Goal: Download file/media

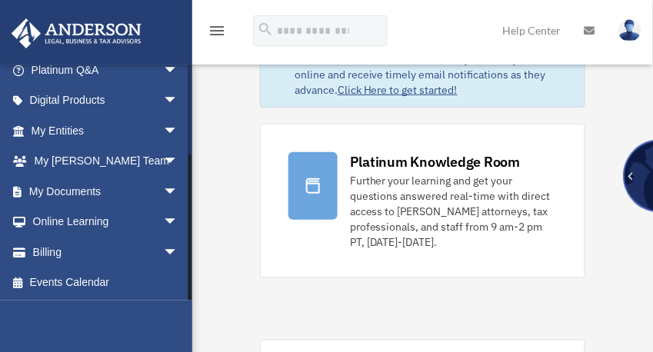
scroll to position [123, 0]
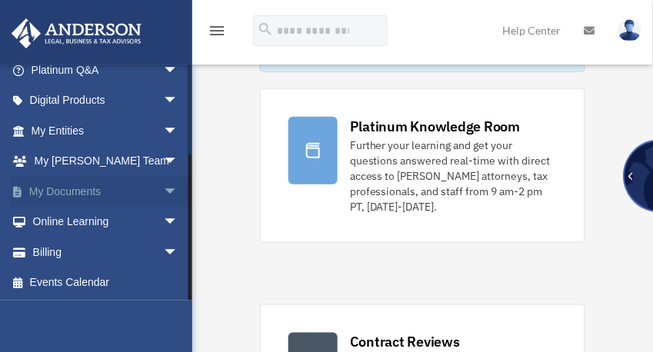
click at [71, 188] on link "My Documents arrow_drop_down" at bounding box center [106, 191] width 191 height 31
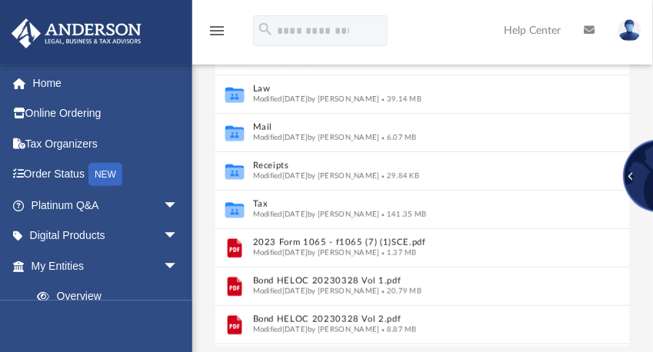
scroll to position [246, 0]
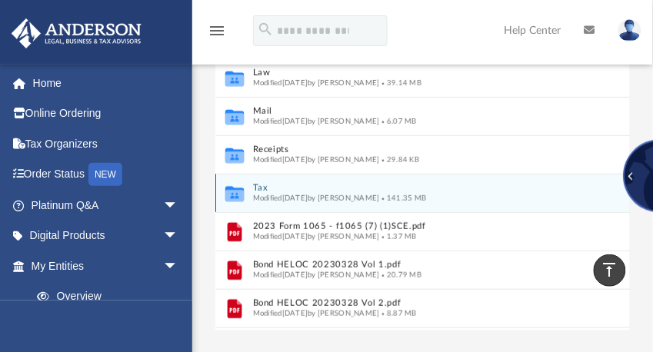
click at [271, 190] on button "Tax" at bounding box center [407, 189] width 310 height 10
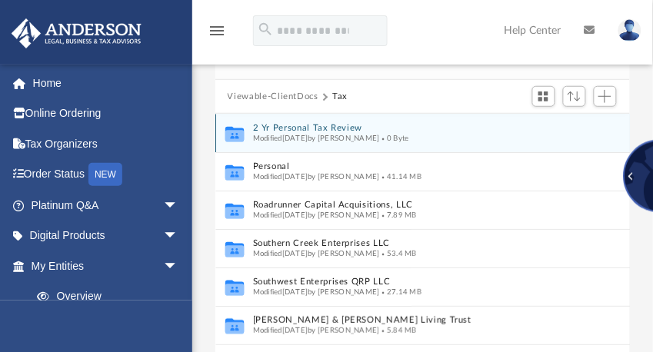
scroll to position [165, 0]
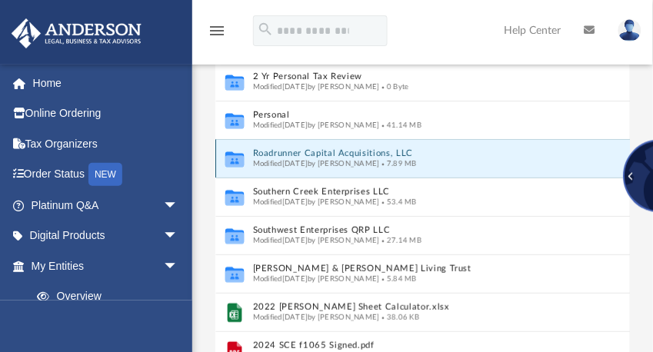
click at [314, 154] on button "Roadrunner Capital Acquisitions, LLC" at bounding box center [407, 154] width 310 height 10
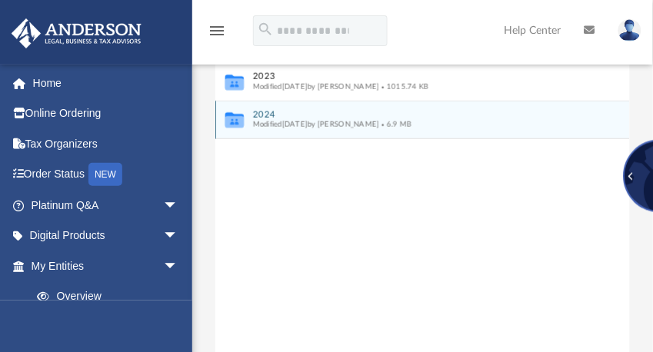
click at [264, 111] on button "2024" at bounding box center [412, 115] width 320 height 10
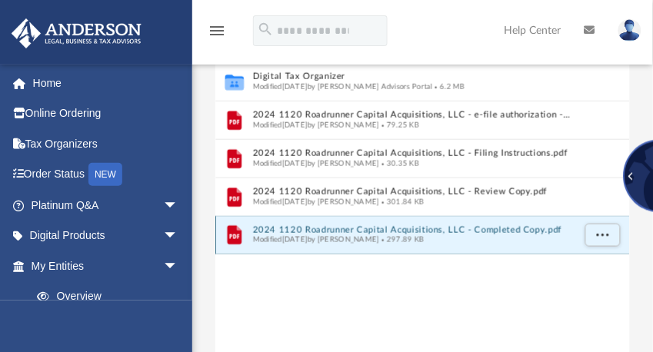
click at [336, 228] on button "2024 1120 Roadrunner Capital Acquisitions, LLC - Completed Copy.pdf" at bounding box center [412, 230] width 320 height 10
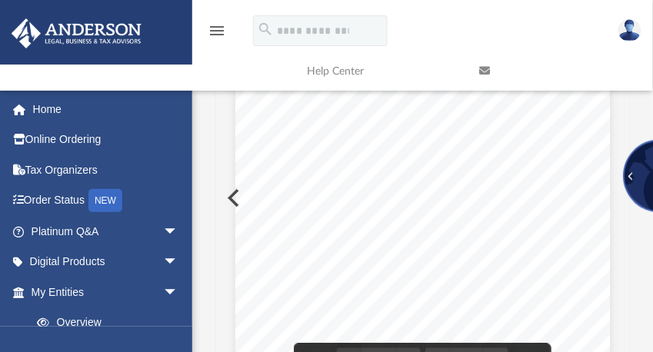
scroll to position [340, 405]
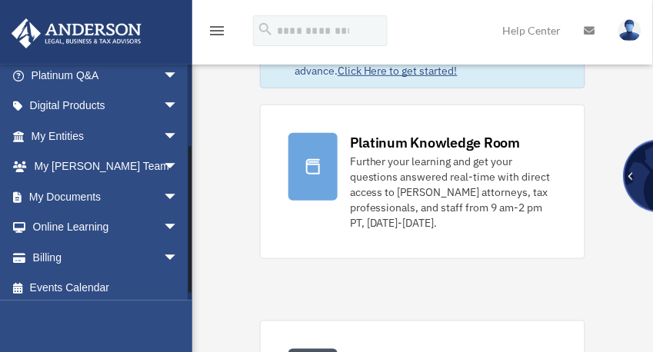
scroll to position [135, 0]
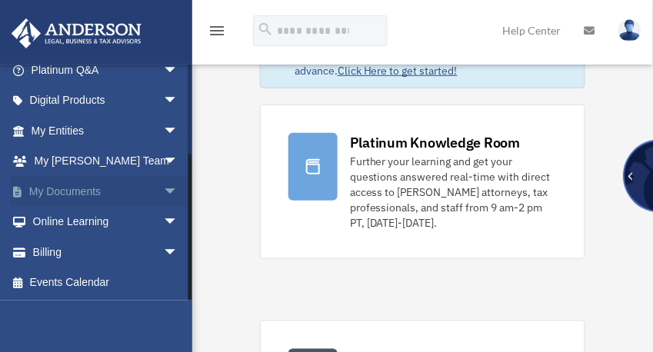
click at [68, 191] on link "My Documents arrow_drop_down" at bounding box center [106, 191] width 191 height 31
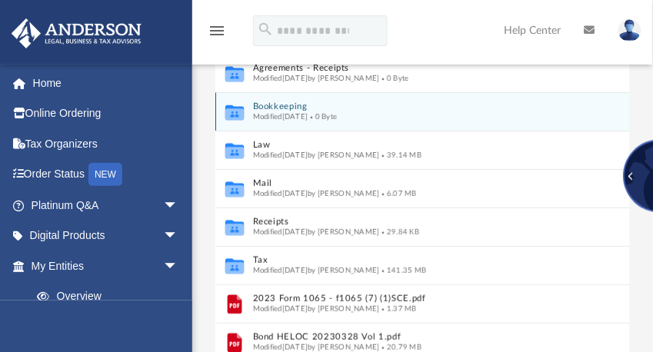
scroll to position [246, 0]
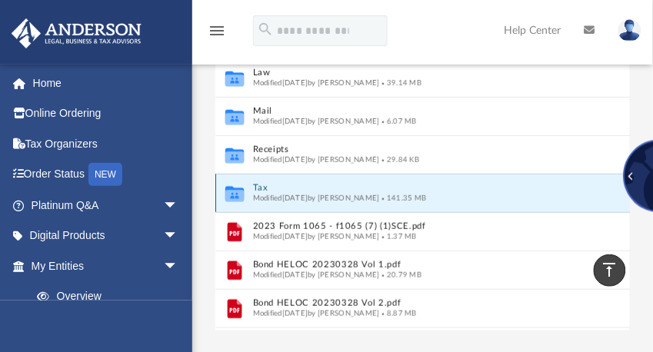
click at [263, 189] on button "Tax" at bounding box center [407, 189] width 310 height 10
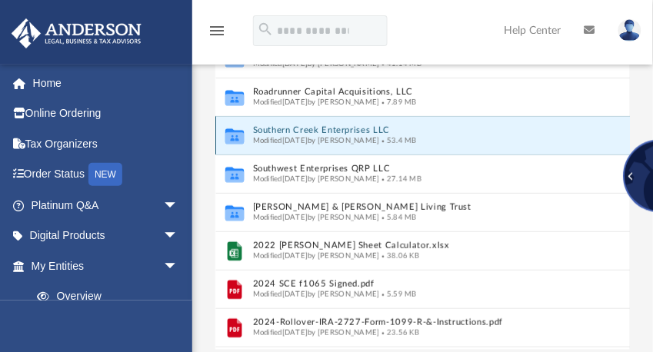
click at [310, 130] on button "Southern Creek Enterprises LLC" at bounding box center [407, 131] width 310 height 10
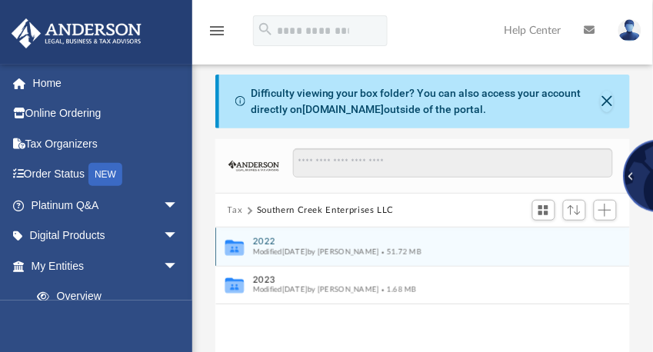
scroll to position [0, 0]
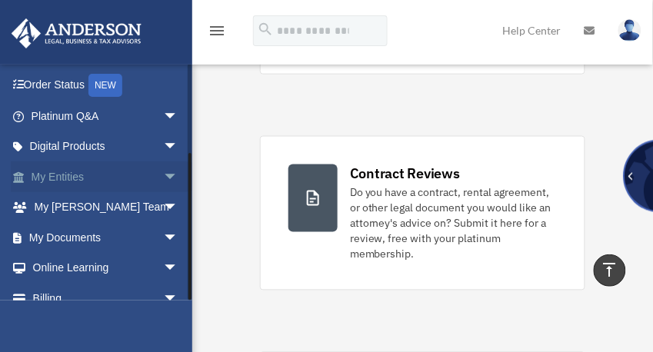
scroll to position [135, 0]
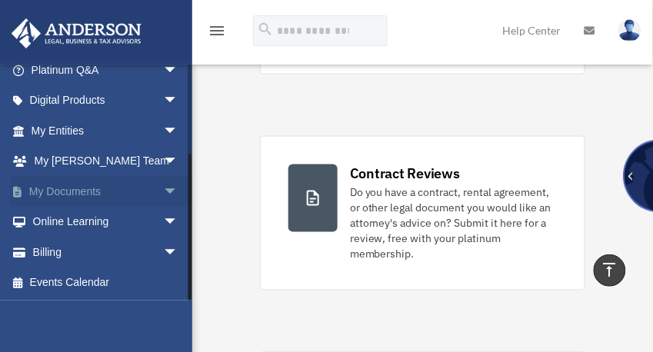
click at [64, 189] on link "My Documents arrow_drop_down" at bounding box center [106, 191] width 191 height 31
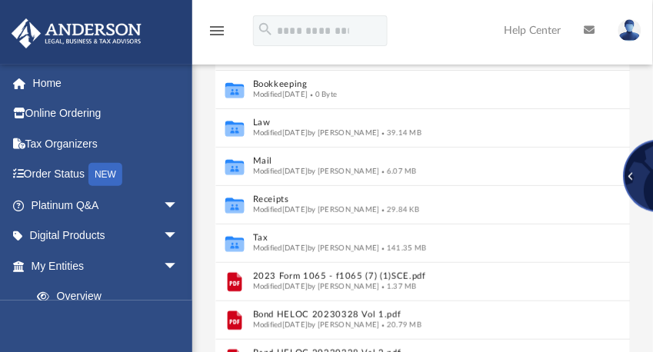
scroll to position [246, 0]
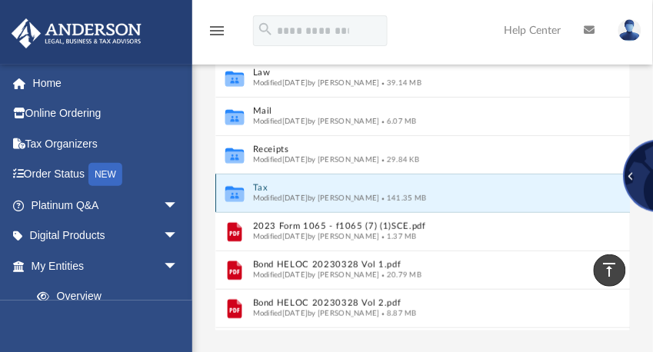
click at [258, 185] on button "Tax" at bounding box center [407, 189] width 310 height 10
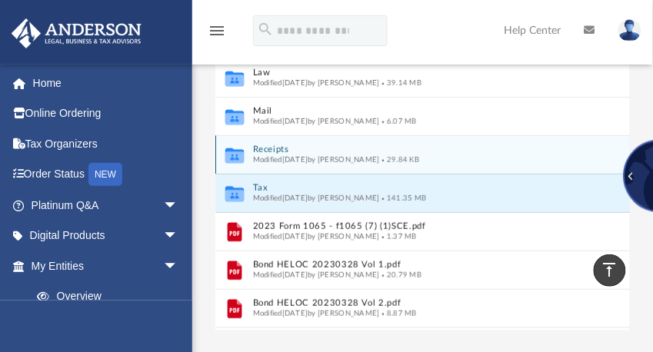
scroll to position [227, 0]
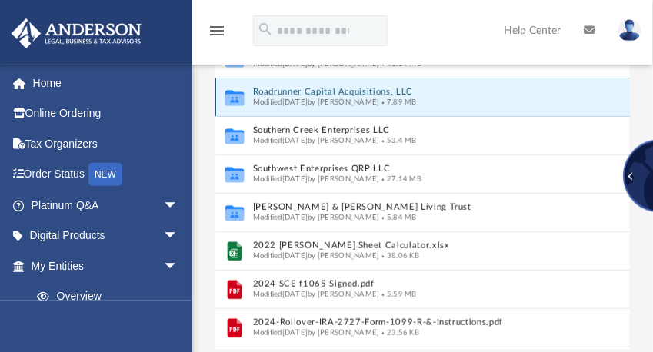
click at [289, 88] on button "Roadrunner Capital Acquisitions, LLC" at bounding box center [407, 93] width 310 height 10
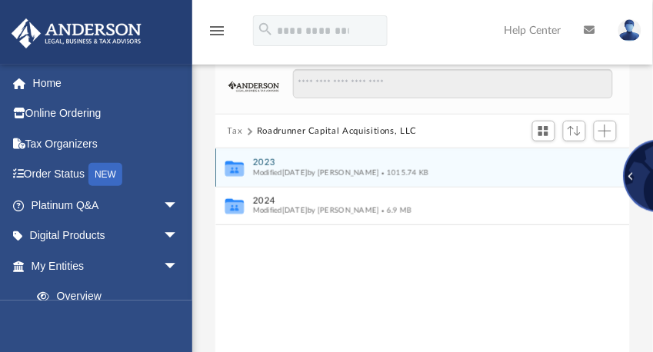
scroll to position [104, 0]
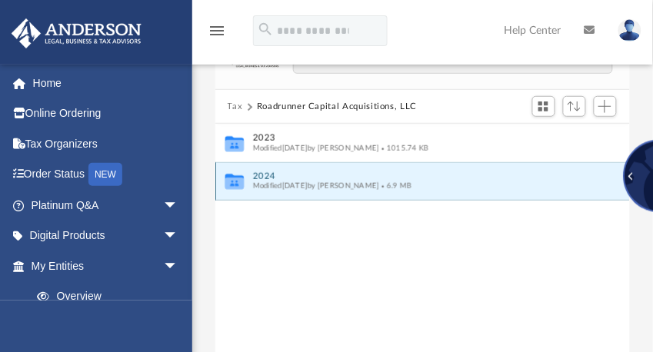
click at [267, 171] on button "2024" at bounding box center [412, 176] width 320 height 10
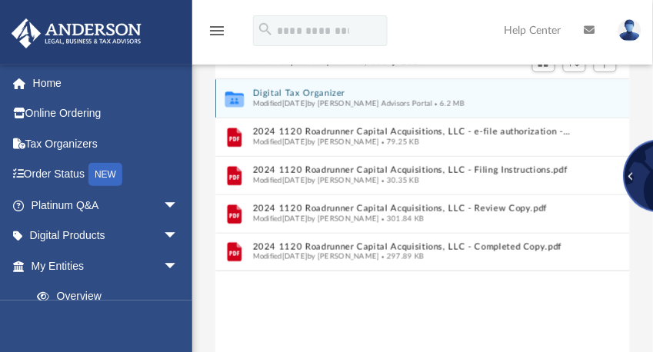
scroll to position [165, 0]
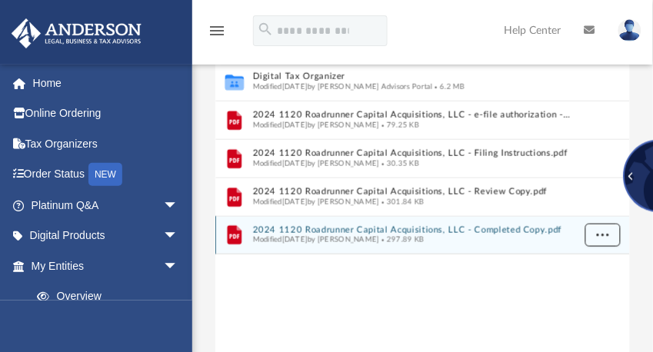
click at [599, 234] on span "More options" at bounding box center [602, 235] width 12 height 8
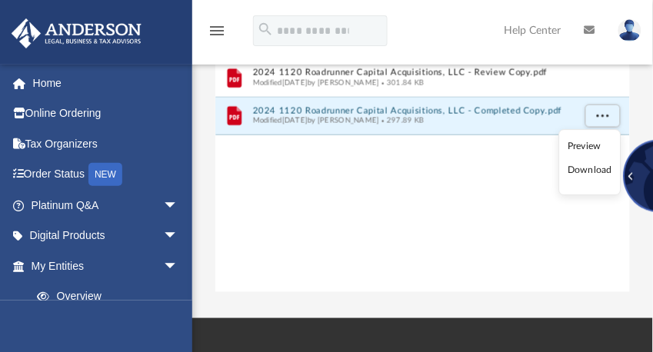
scroll to position [288, 0]
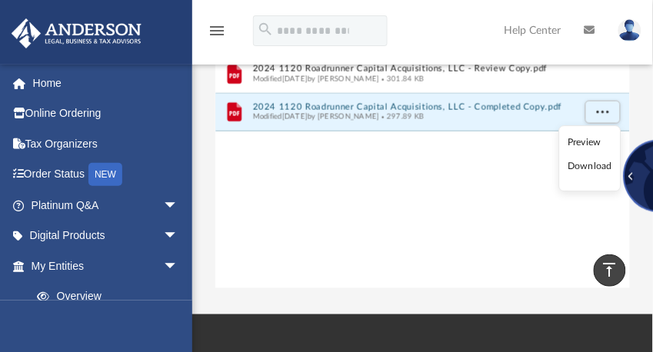
click at [583, 164] on li "Download" at bounding box center [589, 167] width 45 height 16
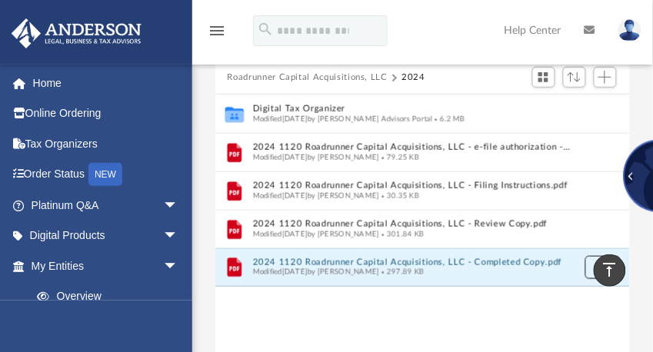
scroll to position [42, 0]
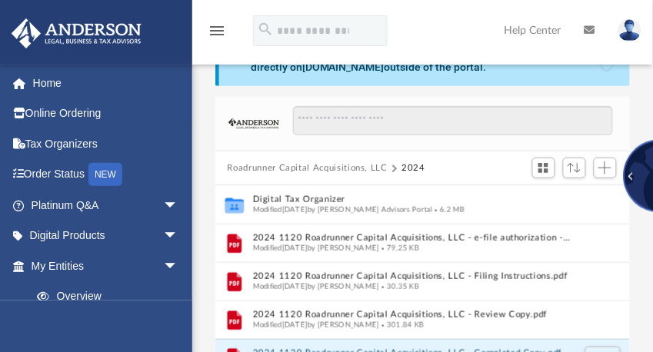
click at [635, 24] on img at bounding box center [629, 30] width 23 height 22
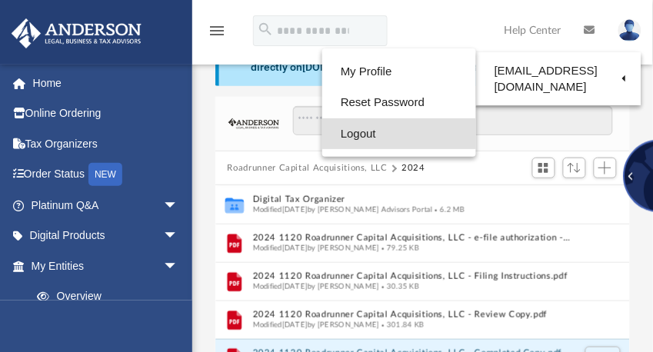
click at [352, 135] on link "Logout" at bounding box center [399, 134] width 154 height 32
